Goal: Task Accomplishment & Management: Manage account settings

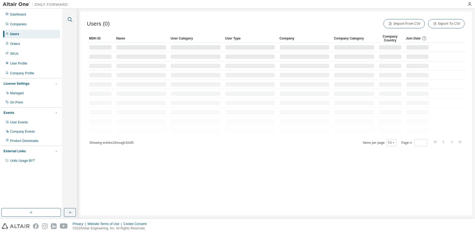
click at [68, 20] on icon "button" at bounding box center [70, 19] width 7 height 7
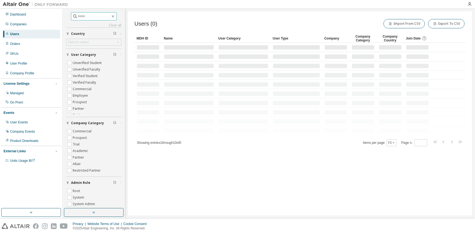
click at [94, 19] on span at bounding box center [94, 16] width 46 height 8
click at [94, 16] on input "text" at bounding box center [94, 16] width 33 height 5
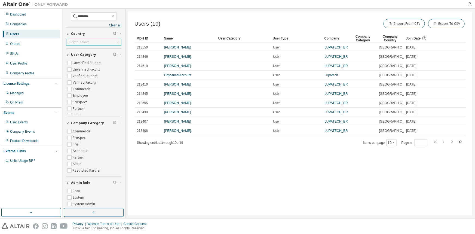
click at [82, 44] on div "Click to select" at bounding box center [78, 42] width 23 height 6
click at [75, 75] on li "Brazil" at bounding box center [92, 71] width 51 height 7
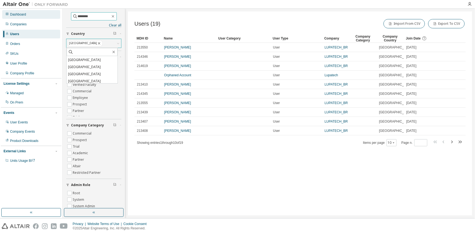
drag, startPoint x: 100, startPoint y: 16, endPoint x: 47, endPoint y: 17, distance: 53.3
click at [47, 17] on div "Dashboard Companies Users Orders SKUs User Profile Company Profile License Sett…" at bounding box center [237, 113] width 475 height 209
type input "*****"
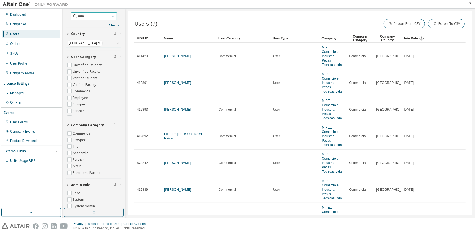
click at [114, 15] on icon "button" at bounding box center [113, 16] width 4 height 4
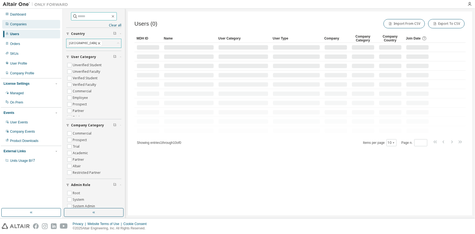
click at [12, 22] on div "Companies" at bounding box center [18, 24] width 17 height 4
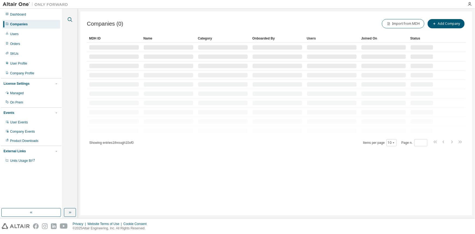
click at [70, 17] on icon "button" at bounding box center [70, 19] width 7 height 7
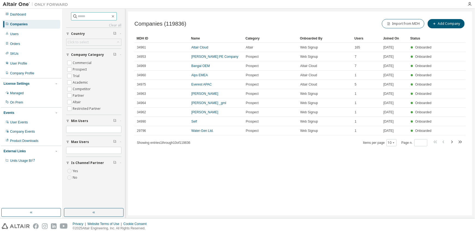
click at [92, 18] on input "text" at bounding box center [94, 16] width 33 height 5
type input "*****"
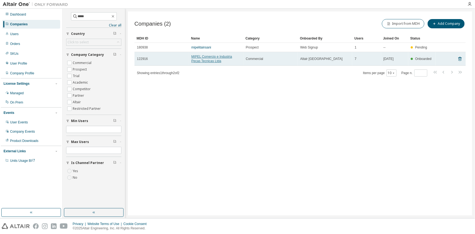
click at [195, 57] on link "MIPEL Comercio e Industria Pecas Tecnicas Ltda" at bounding box center [211, 59] width 41 height 8
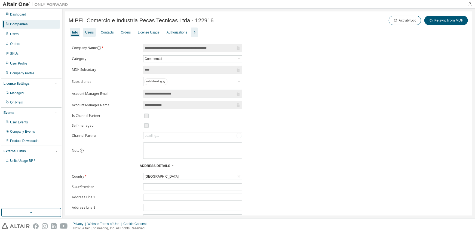
click at [93, 30] on div "Users" at bounding box center [89, 32] width 8 height 4
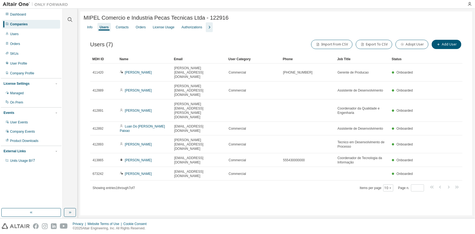
click at [209, 27] on icon "button" at bounding box center [209, 27] width 7 height 7
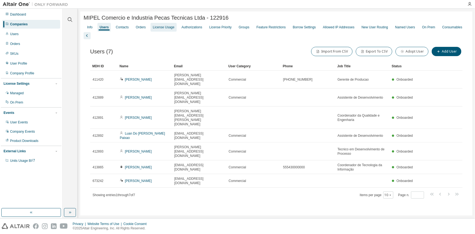
click at [161, 28] on div "License Usage" at bounding box center [163, 27] width 21 height 4
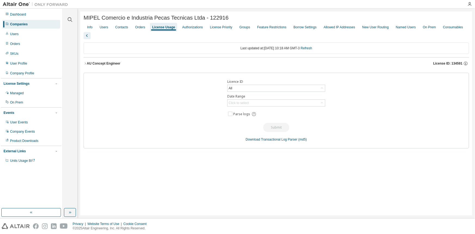
click at [128, 57] on button "AU Concept Engineer License ID: 134591" at bounding box center [276, 63] width 385 height 12
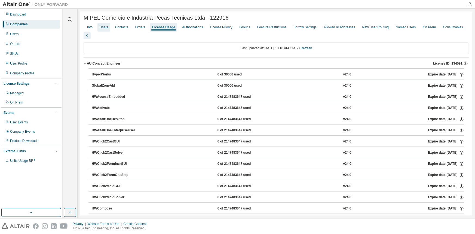
click at [103, 31] on div "Users" at bounding box center [103, 27] width 13 height 9
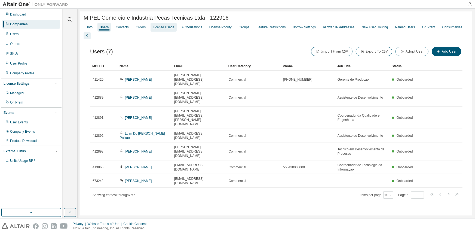
click at [148, 29] on div "Info Users Contacts Orders License Usage Authorizations License Priority Groups…" at bounding box center [276, 30] width 385 height 17
click at [162, 29] on div "License Usage" at bounding box center [163, 27] width 21 height 4
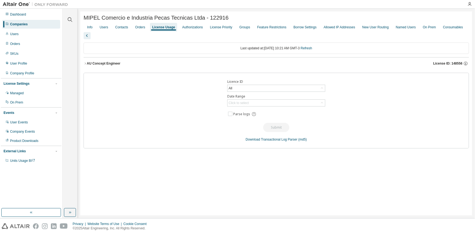
click at [110, 61] on div "AU Concept Engineer" at bounding box center [103, 63] width 33 height 4
